Goal: Navigation & Orientation: Find specific page/section

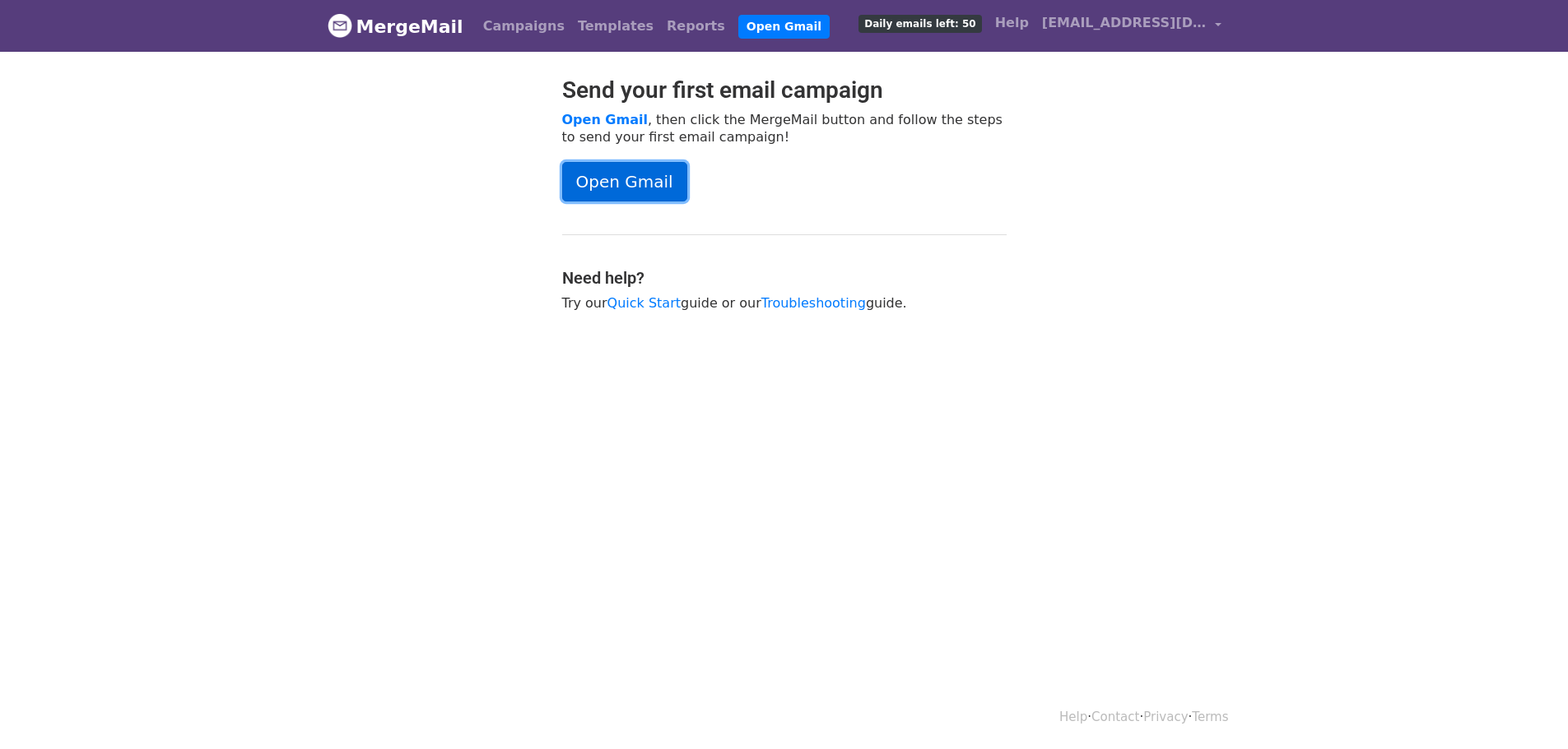
click at [615, 186] on link "Open Gmail" at bounding box center [624, 181] width 125 height 39
drag, startPoint x: 381, startPoint y: 26, endPoint x: 397, endPoint y: 61, distance: 38.5
click at [381, 26] on link "MergeMail" at bounding box center [395, 26] width 136 height 34
click at [482, 22] on link "Campaigns" at bounding box center [524, 26] width 95 height 33
click at [395, 28] on link "MergeMail" at bounding box center [395, 26] width 136 height 34
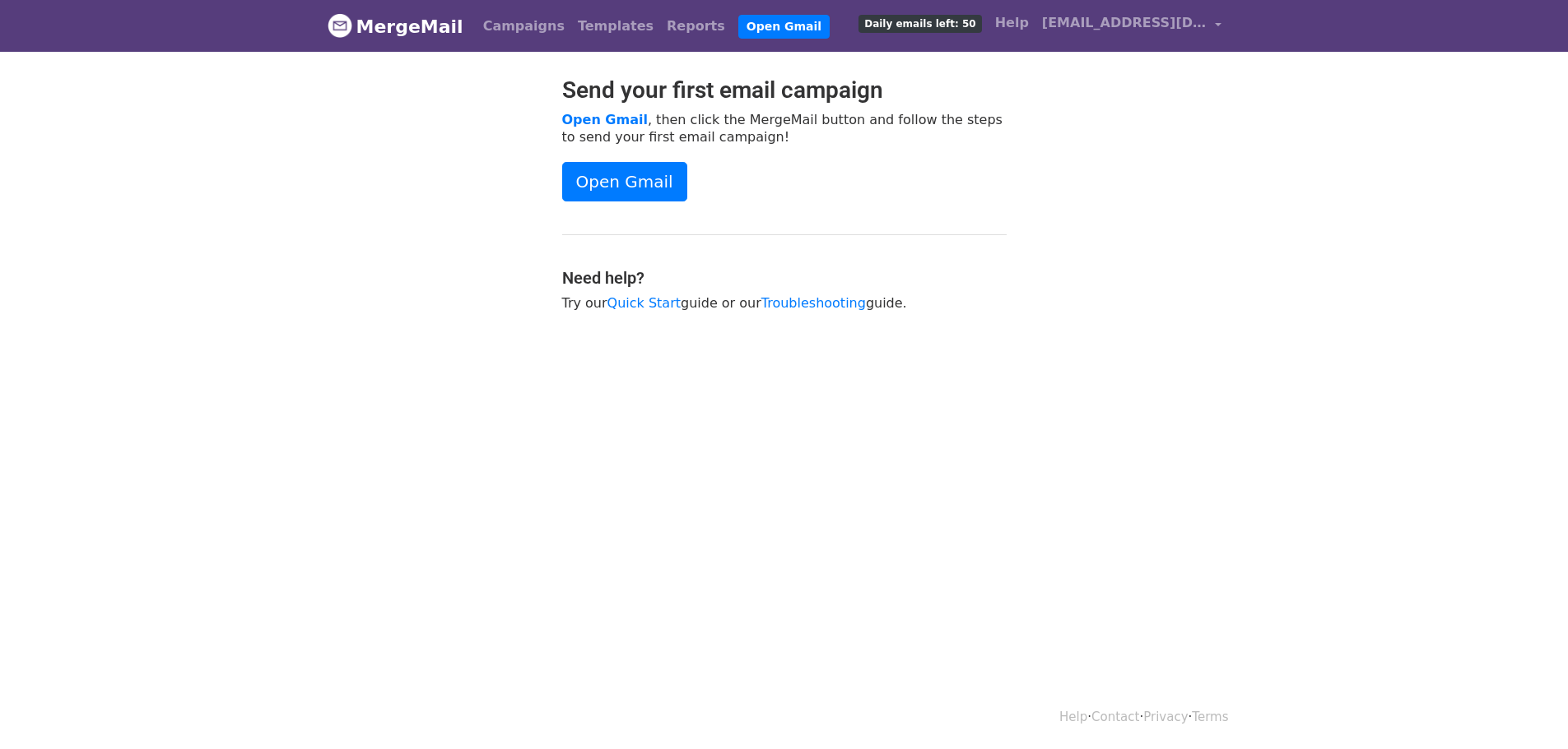
click at [341, 32] on img at bounding box center [339, 25] width 25 height 25
click at [525, 25] on link "Campaigns" at bounding box center [524, 26] width 95 height 33
click at [517, 28] on link "Campaigns" at bounding box center [524, 26] width 95 height 33
click at [935, 14] on link "Daily emails left: 50" at bounding box center [920, 23] width 136 height 33
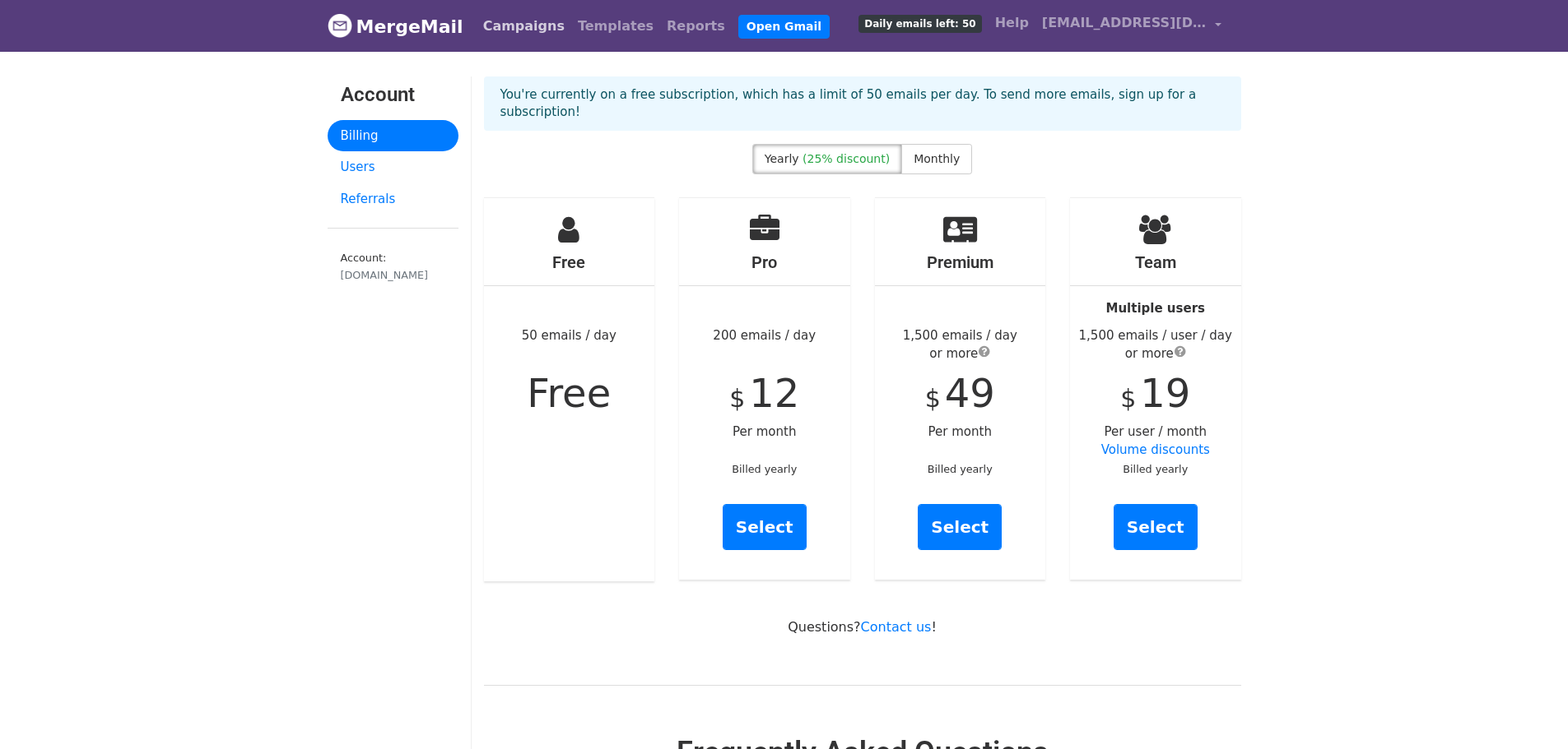
click at [507, 25] on link "Campaigns" at bounding box center [524, 26] width 95 height 33
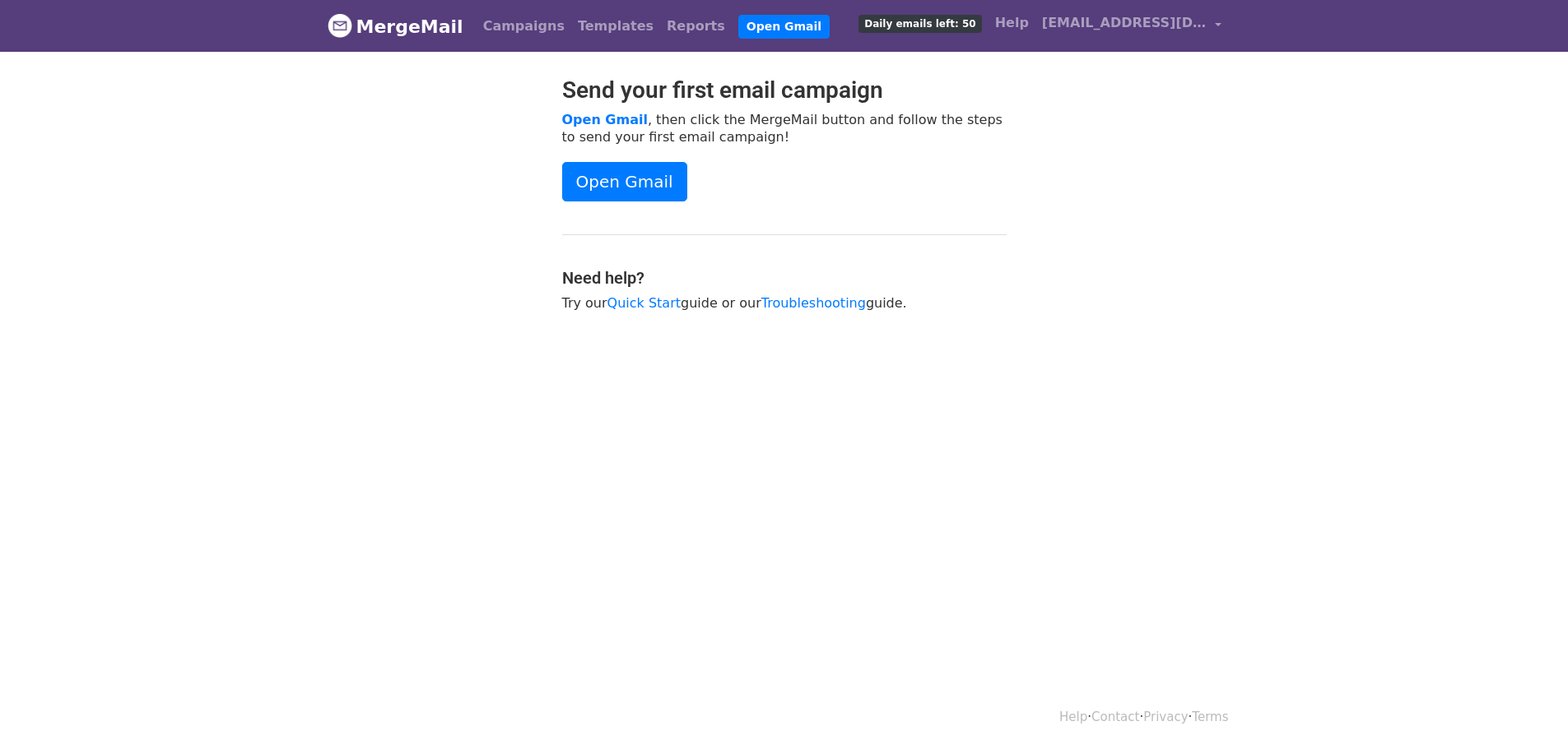
click at [382, 28] on link "MergeMail" at bounding box center [395, 26] width 136 height 34
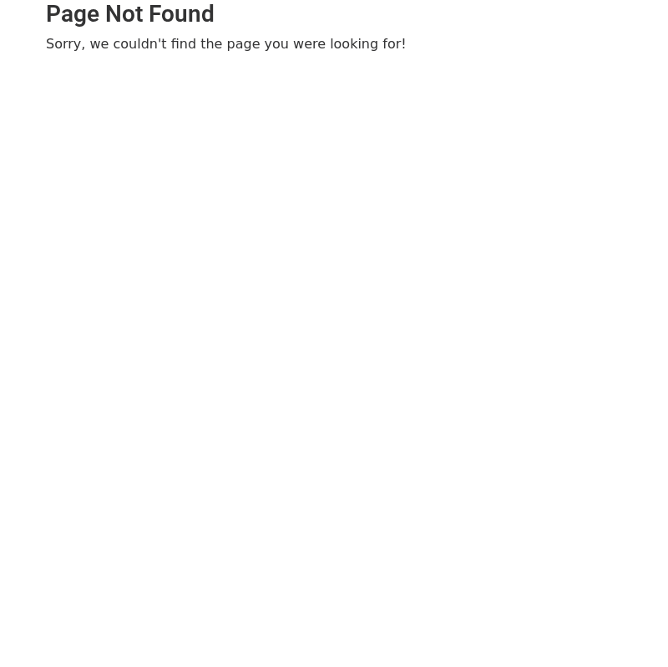
click at [604, 8] on h2 "Page Not Found" at bounding box center [334, 14] width 576 height 28
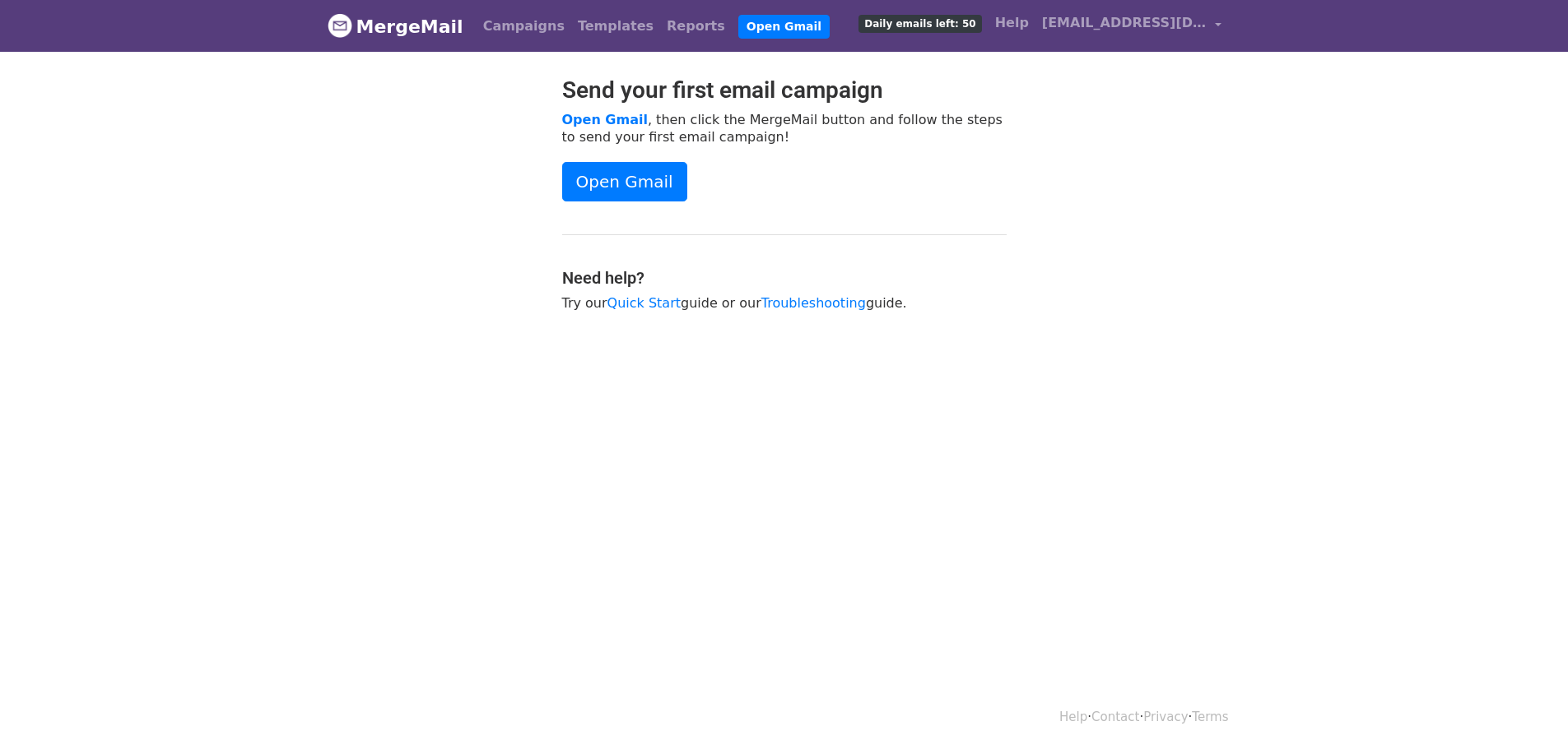
click at [446, 18] on link "MergeMail" at bounding box center [395, 26] width 136 height 34
click at [476, 28] on link "Campaigns" at bounding box center [524, 26] width 95 height 33
click at [393, 33] on link "MergeMail" at bounding box center [395, 26] width 136 height 34
click at [1162, 24] on span "[EMAIL_ADDRESS][DOMAIN_NAME]" at bounding box center [1124, 23] width 165 height 20
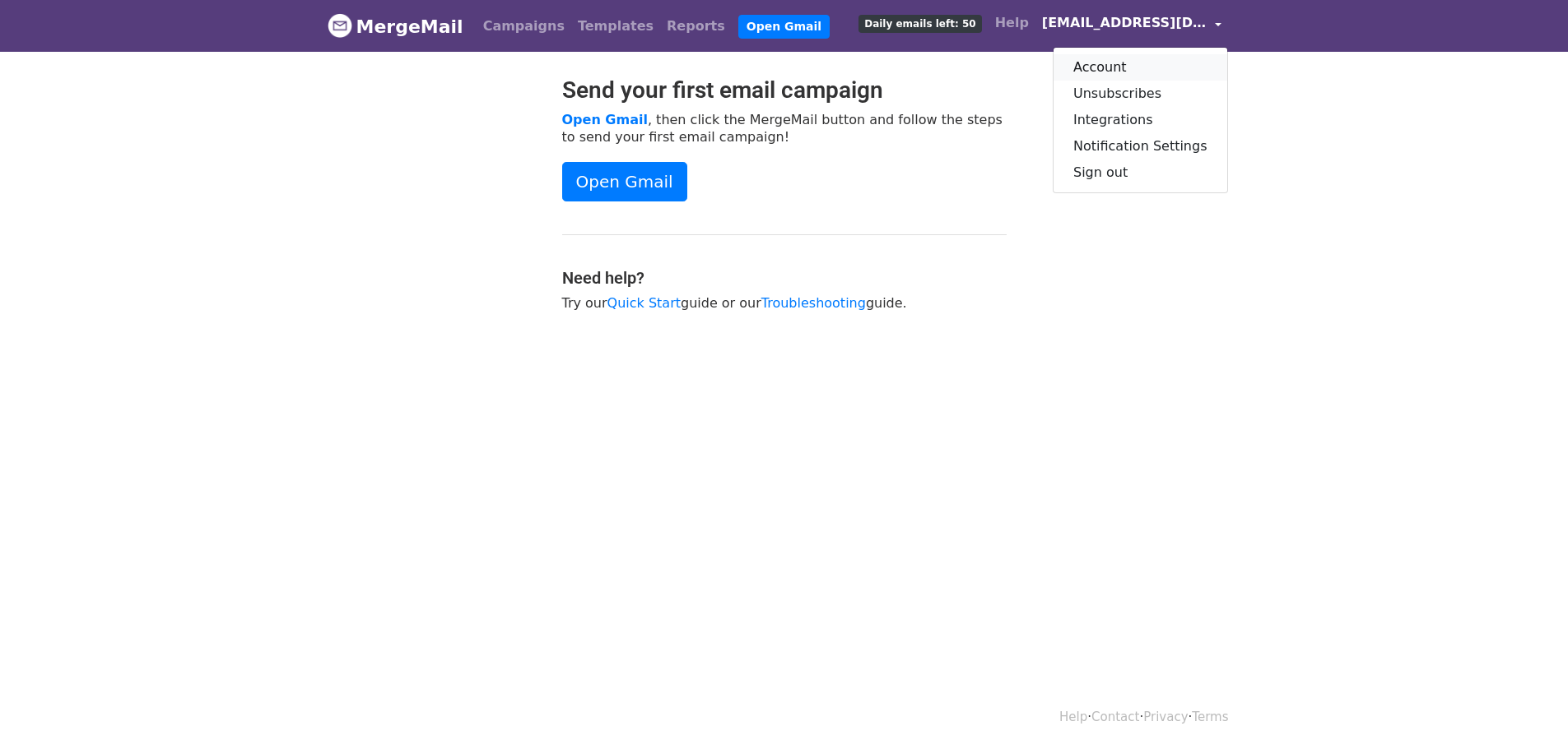
click at [1148, 65] on link "Account" at bounding box center [1140, 67] width 174 height 27
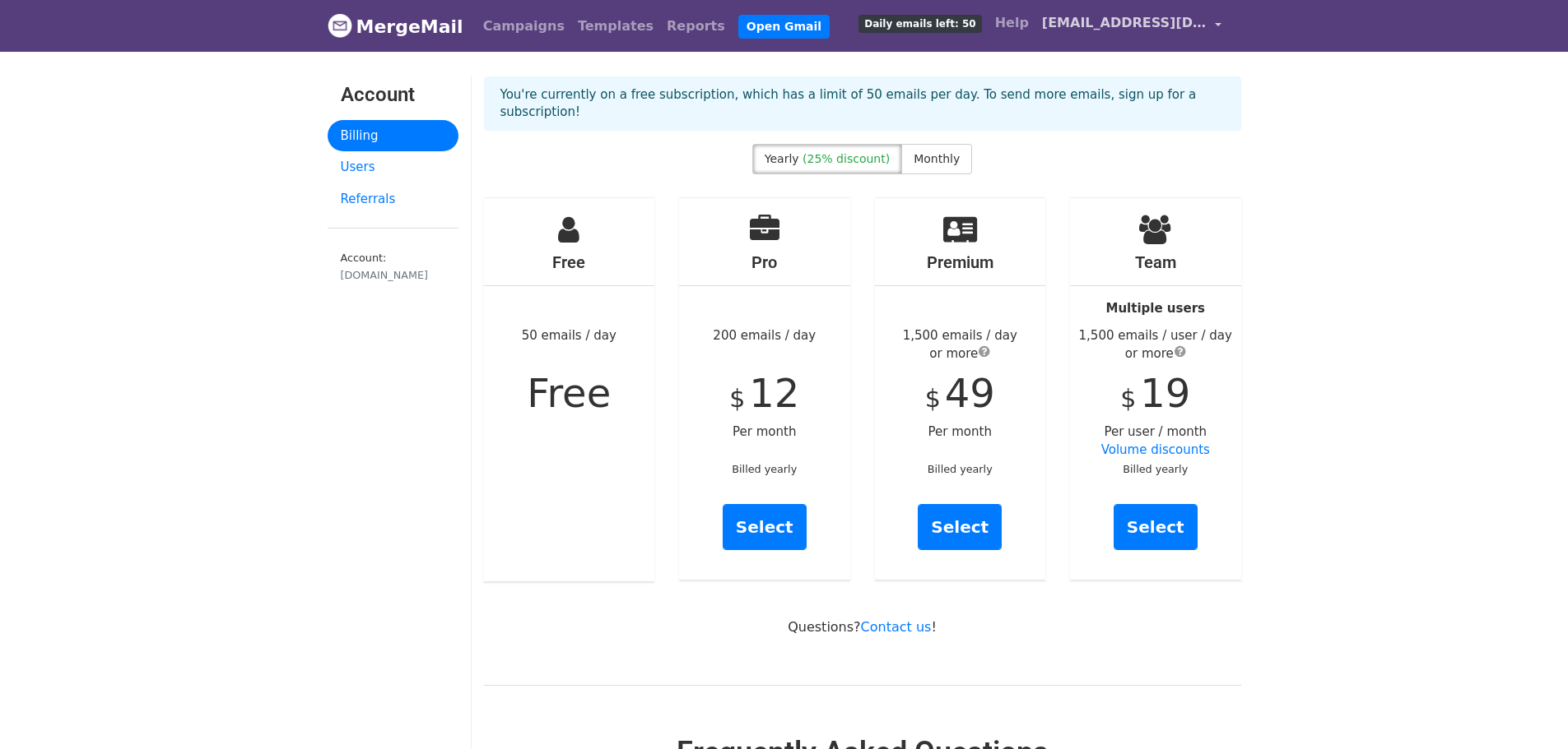
click at [1167, 21] on span "[EMAIL_ADDRESS][DOMAIN_NAME]" at bounding box center [1124, 23] width 165 height 20
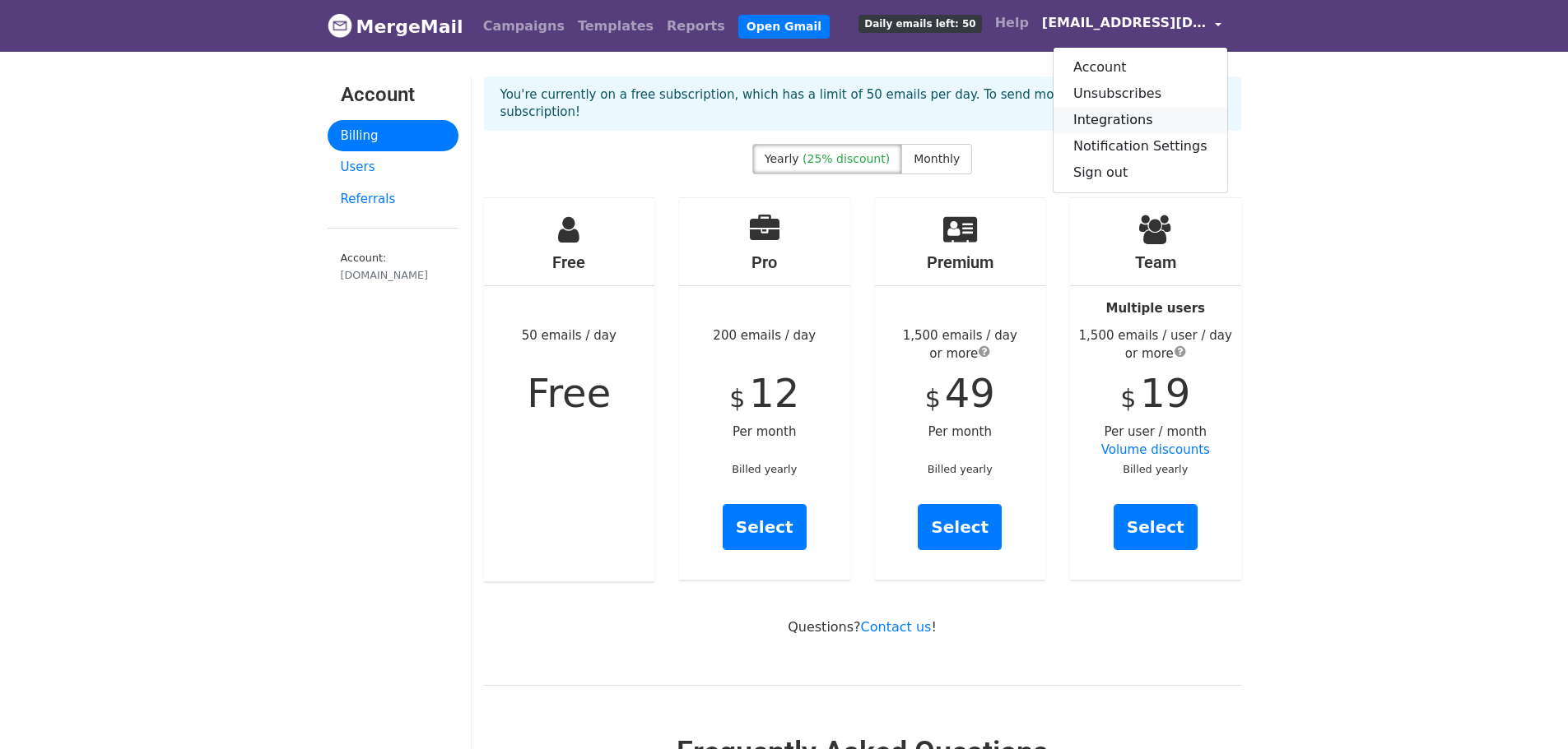
click at [1136, 118] on link "Integrations" at bounding box center [1140, 120] width 174 height 27
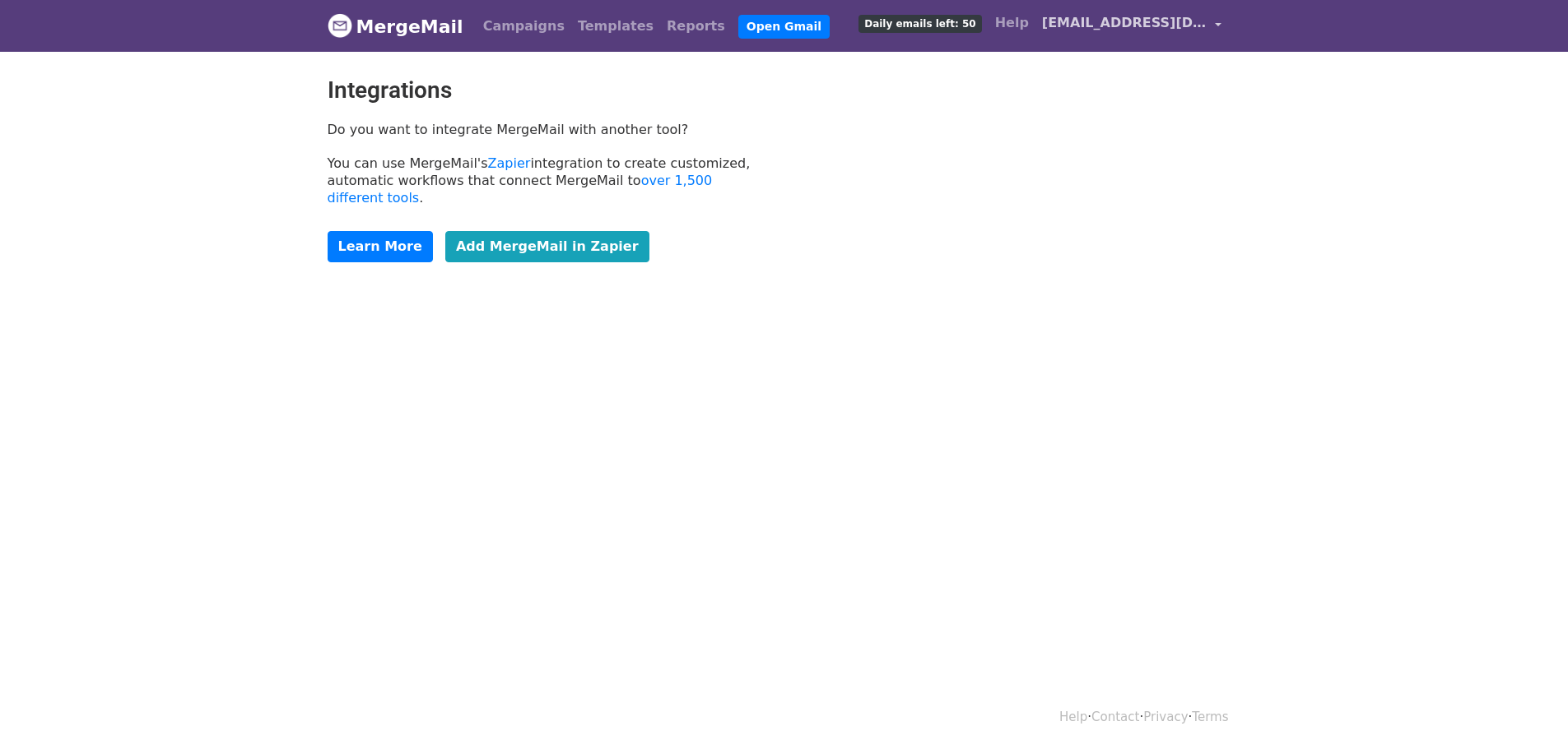
click at [1125, 21] on span "[EMAIL_ADDRESS][DOMAIN_NAME]" at bounding box center [1124, 23] width 165 height 20
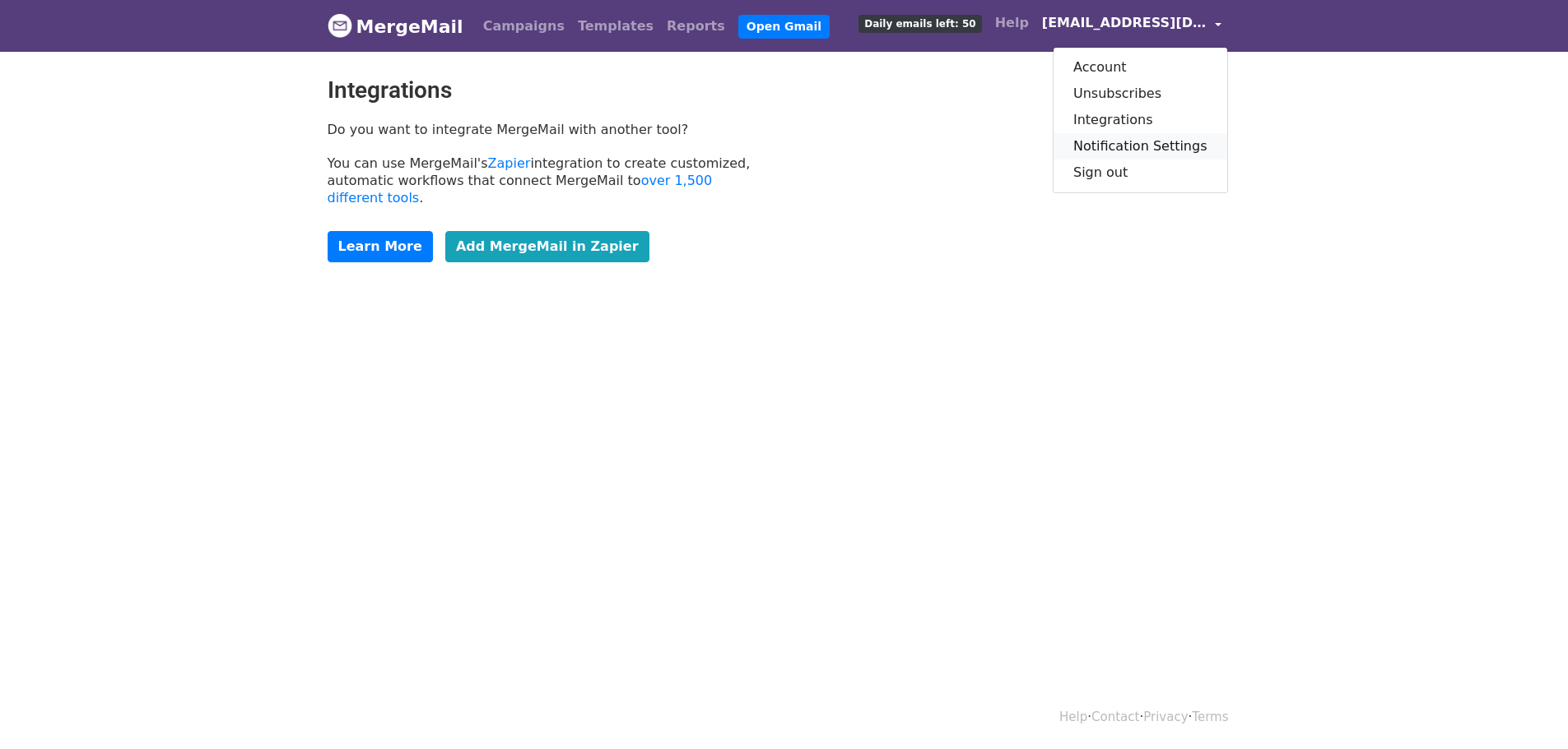
click at [1146, 145] on link "Notification Settings" at bounding box center [1140, 146] width 174 height 27
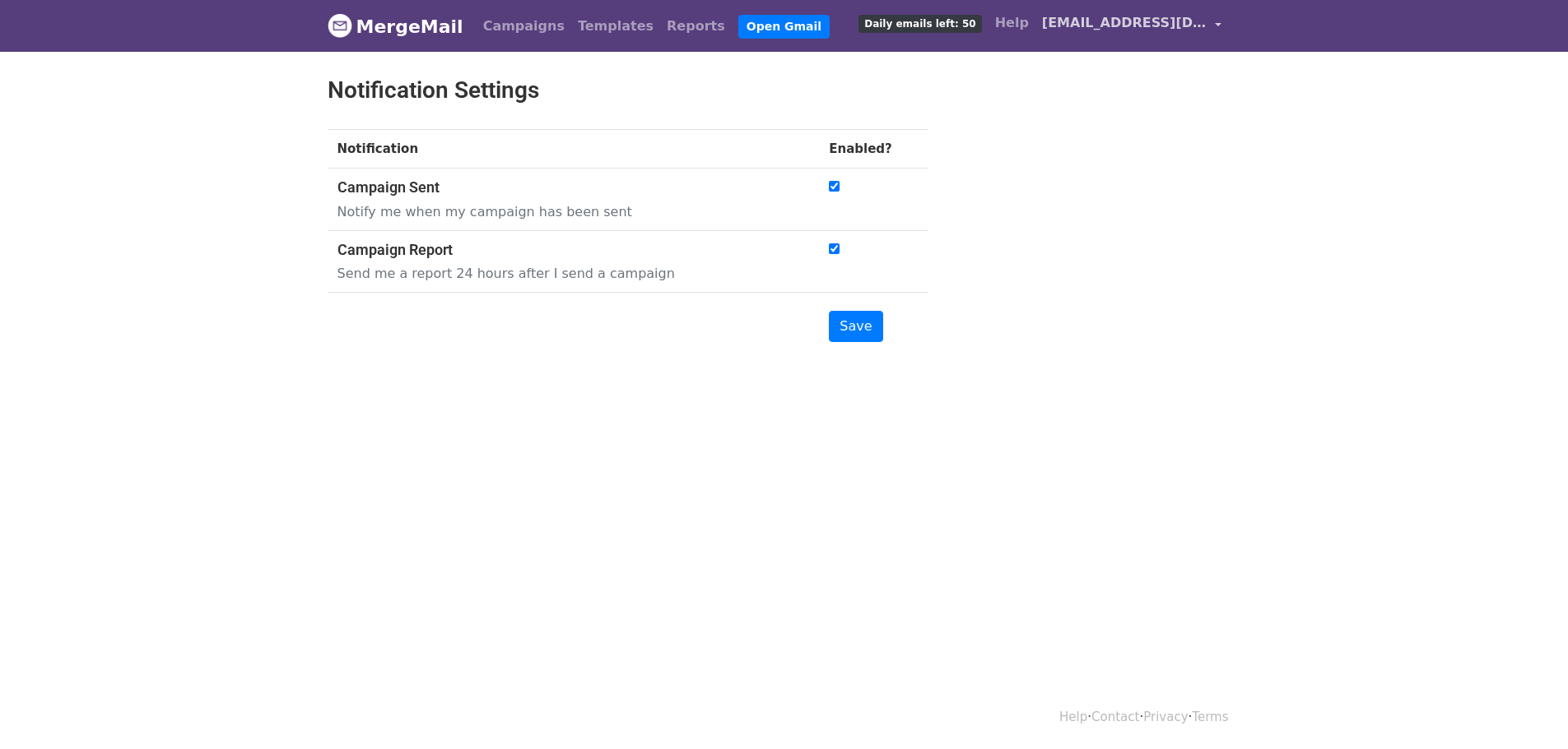
click at [1125, 32] on span "[EMAIL_ADDRESS][DOMAIN_NAME]" at bounding box center [1124, 23] width 165 height 20
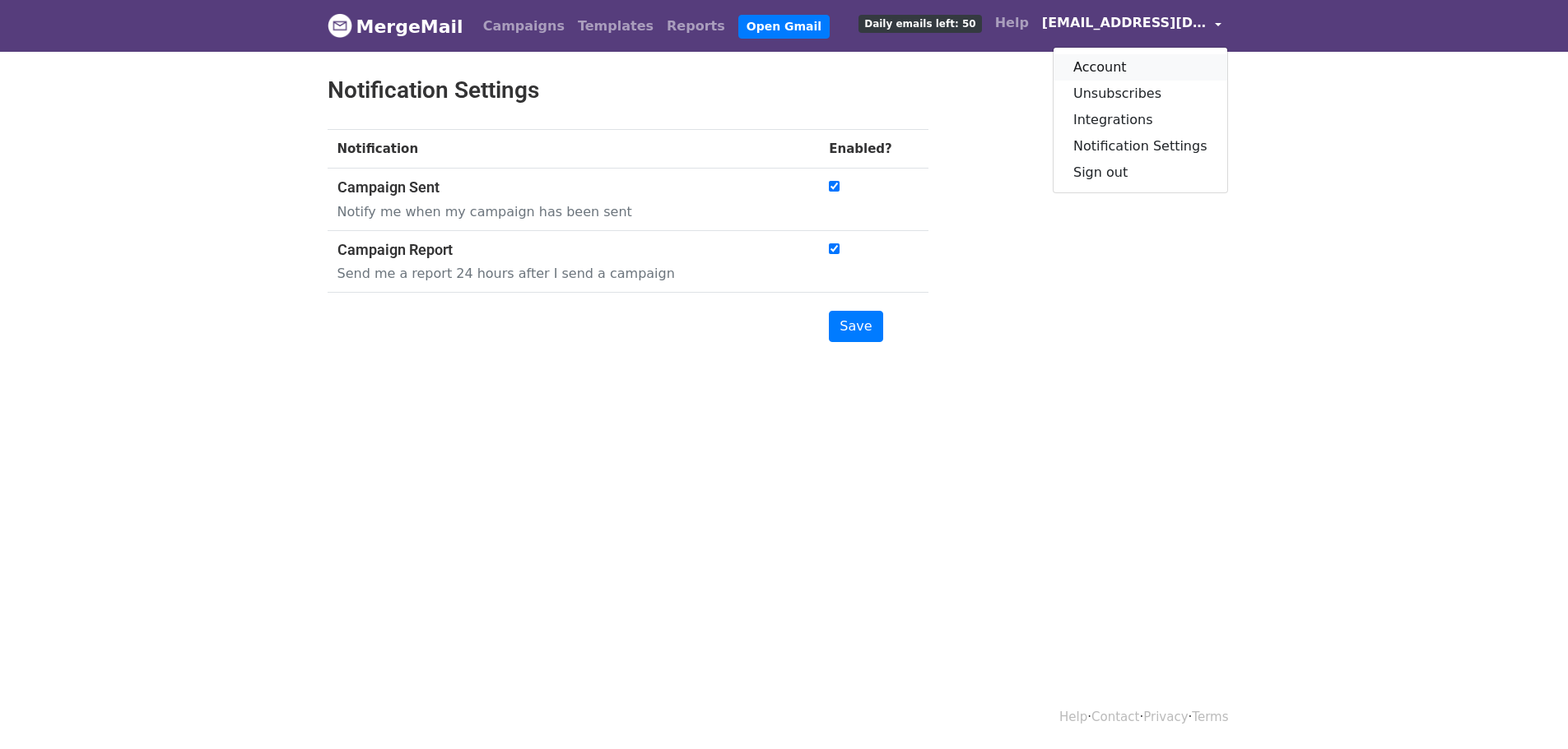
click at [1118, 59] on link "Account" at bounding box center [1140, 67] width 174 height 27
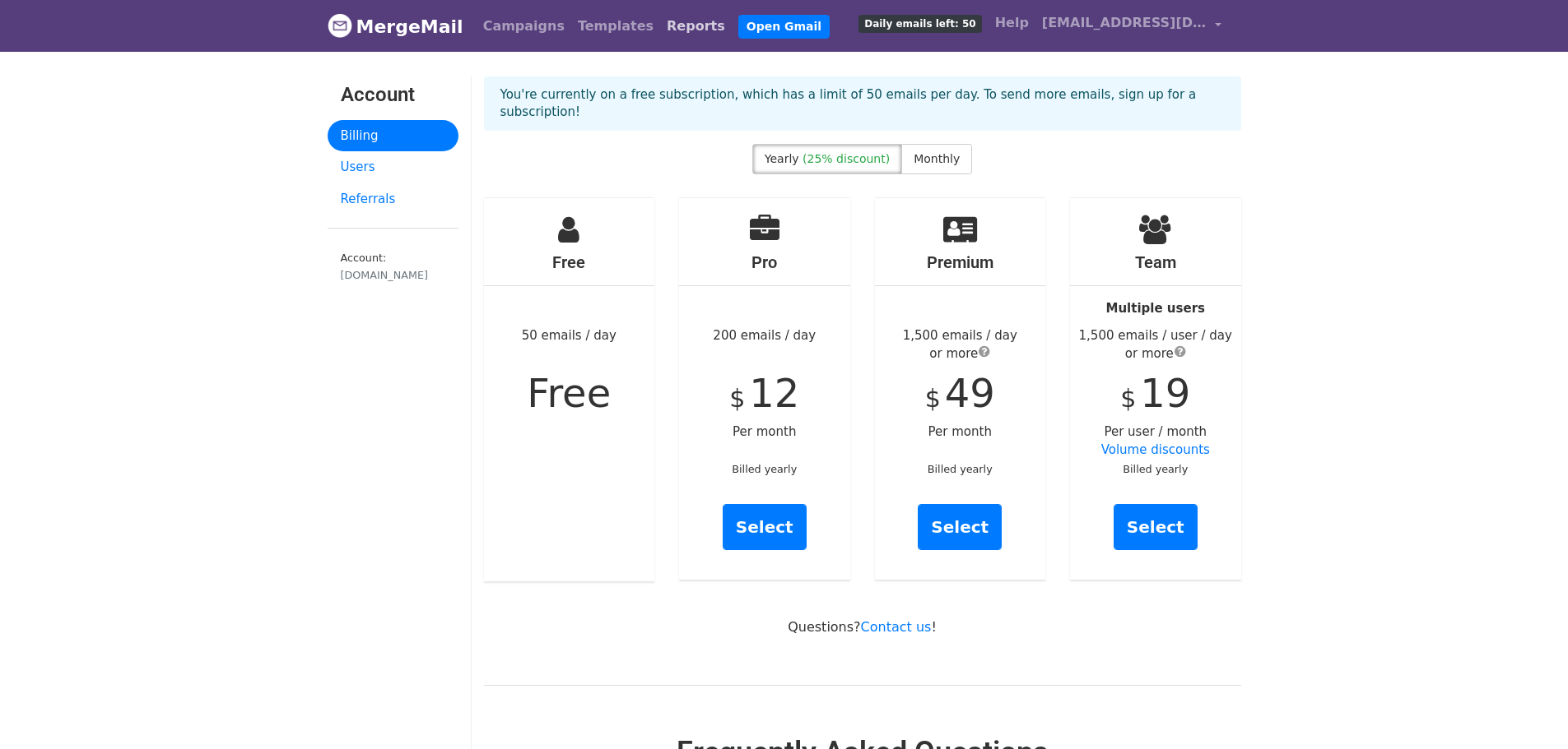
click at [660, 32] on link "Reports" at bounding box center [695, 26] width 72 height 33
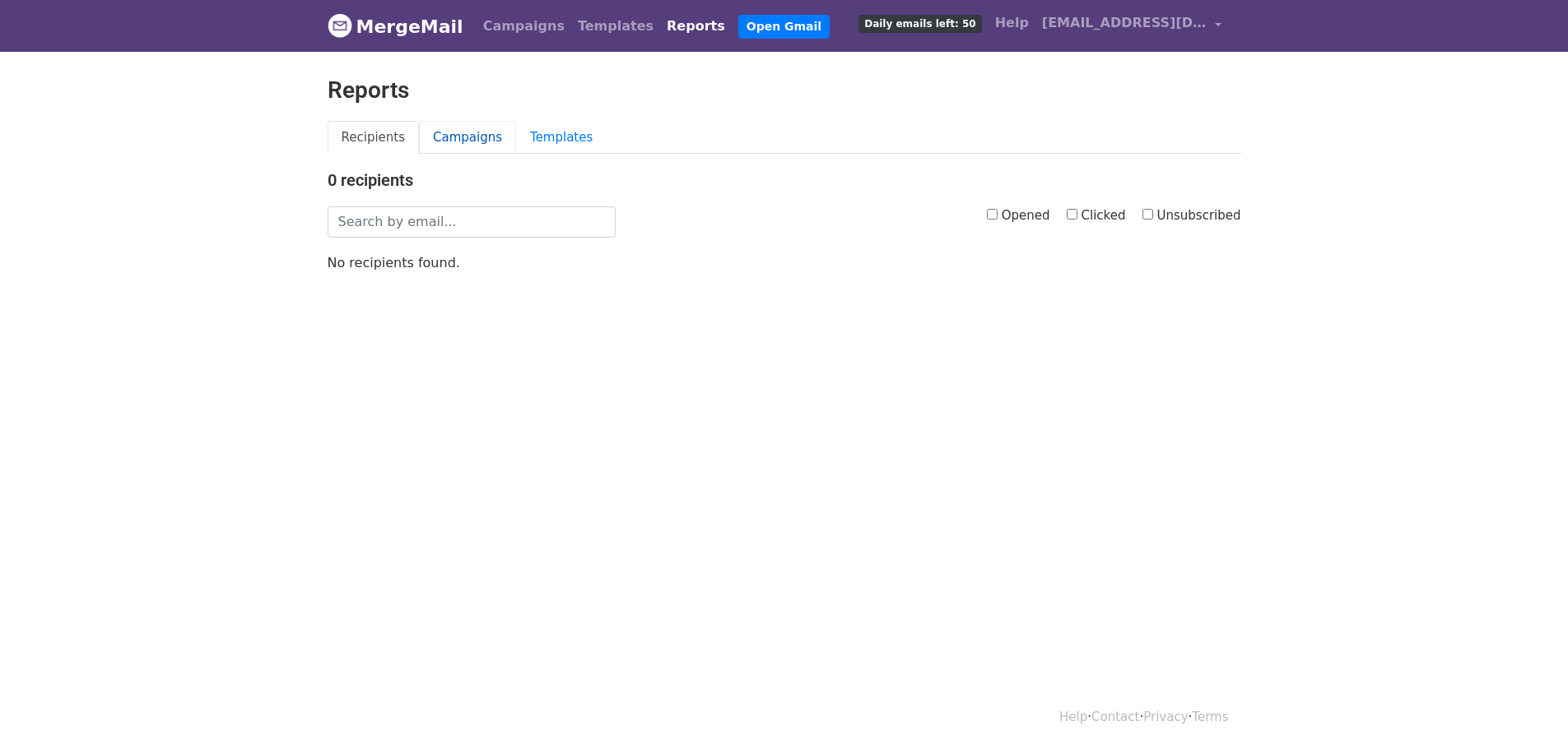
click at [436, 138] on link "Campaigns" at bounding box center [467, 138] width 97 height 34
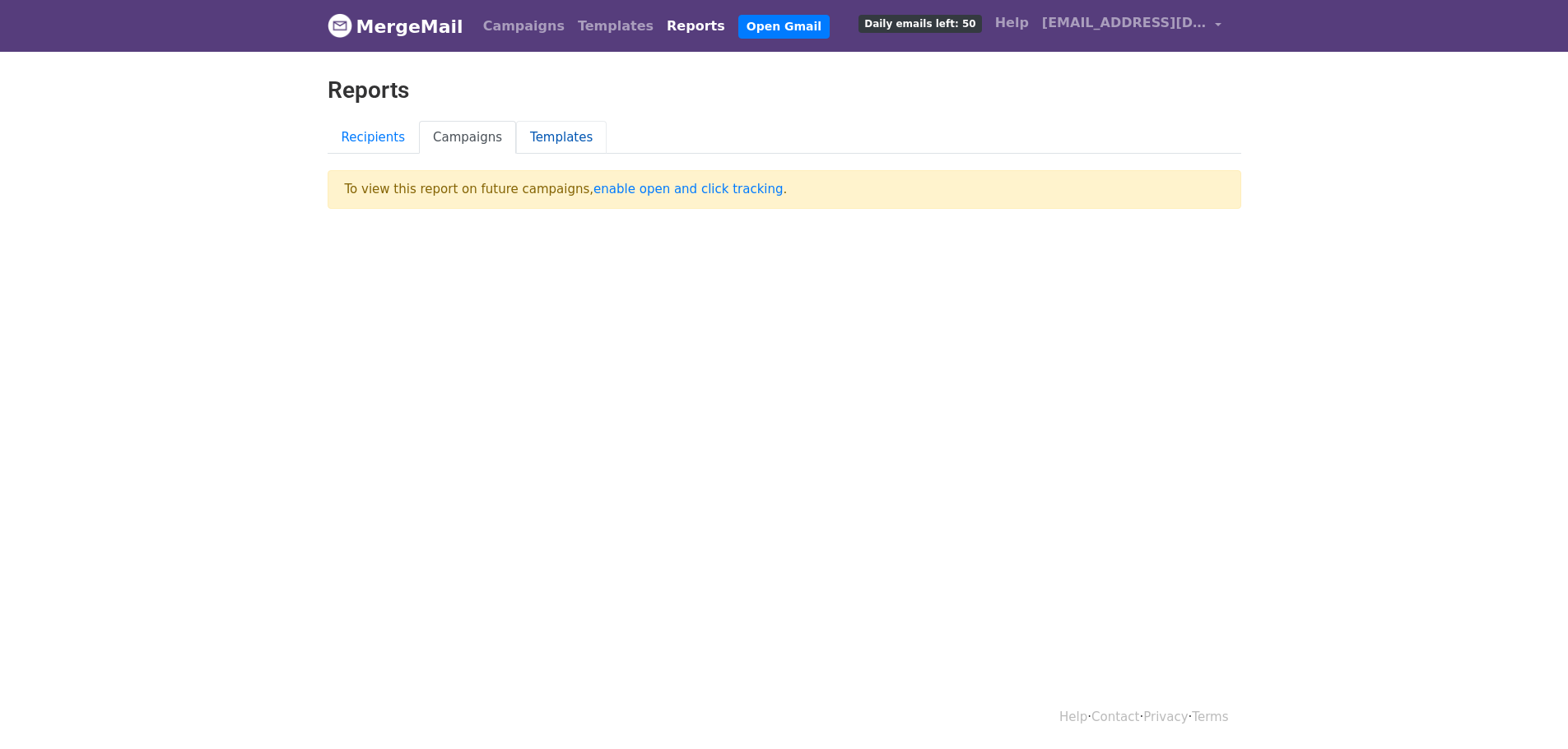
click at [533, 137] on link "Templates" at bounding box center [561, 138] width 91 height 34
drag, startPoint x: 384, startPoint y: 136, endPoint x: 430, endPoint y: 87, distance: 67.2
click at [382, 136] on link "Recipients" at bounding box center [373, 138] width 92 height 34
